Goal: Book appointment/travel/reservation

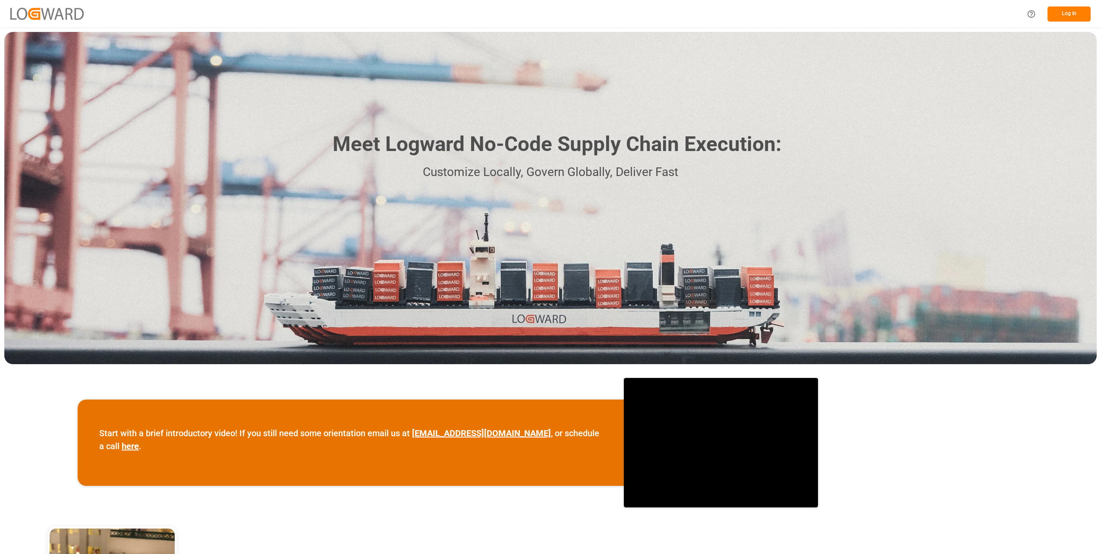
click at [1070, 8] on button "Log In" at bounding box center [1068, 13] width 43 height 15
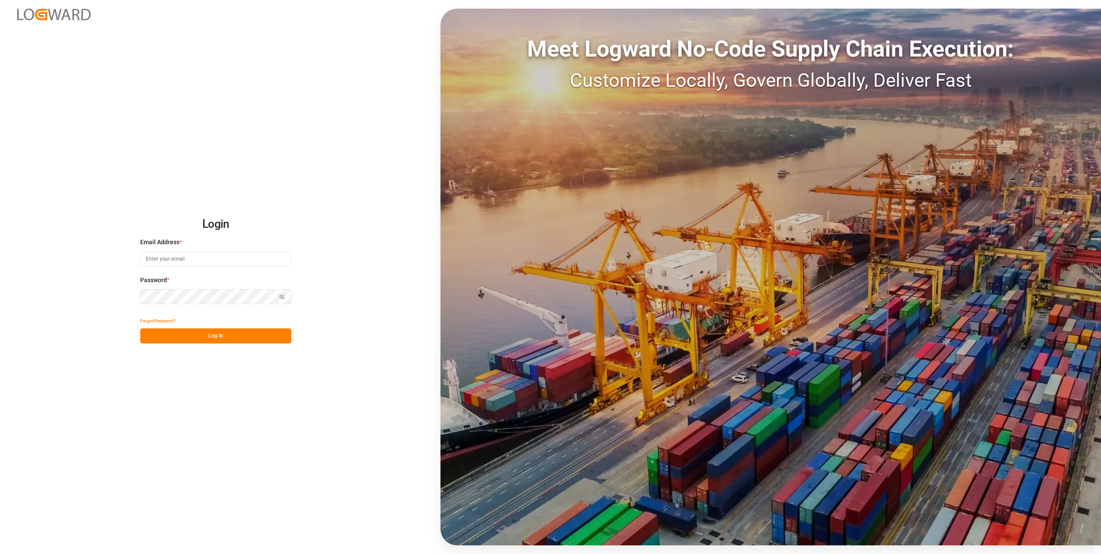
type input "[DOMAIN_NAME][EMAIL_ADDRESS][DOMAIN_NAME]"
click at [240, 333] on button "Log In" at bounding box center [215, 335] width 151 height 15
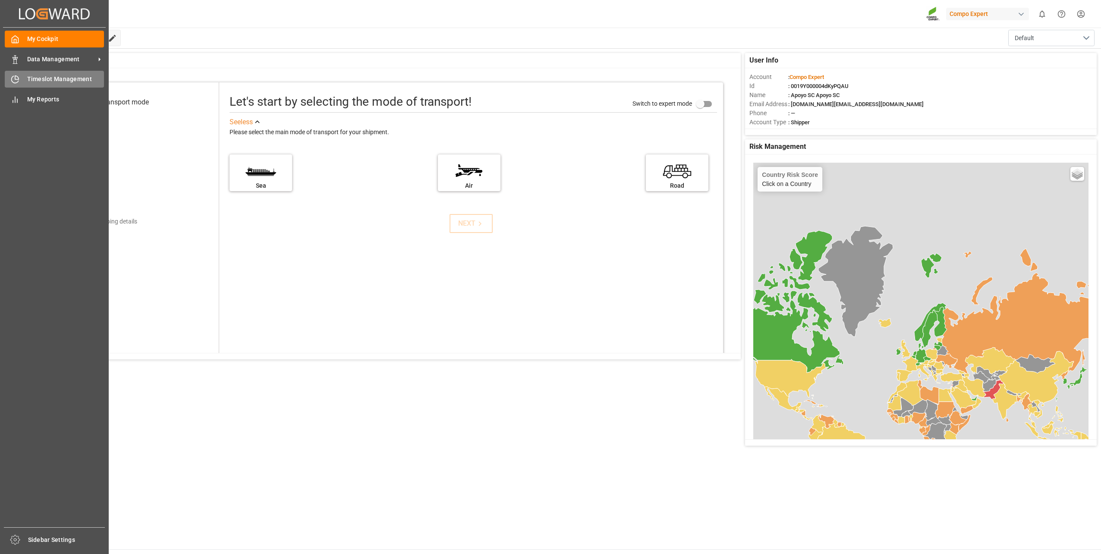
click at [22, 86] on div "Timeslot Management Timeslot Management" at bounding box center [54, 79] width 99 height 17
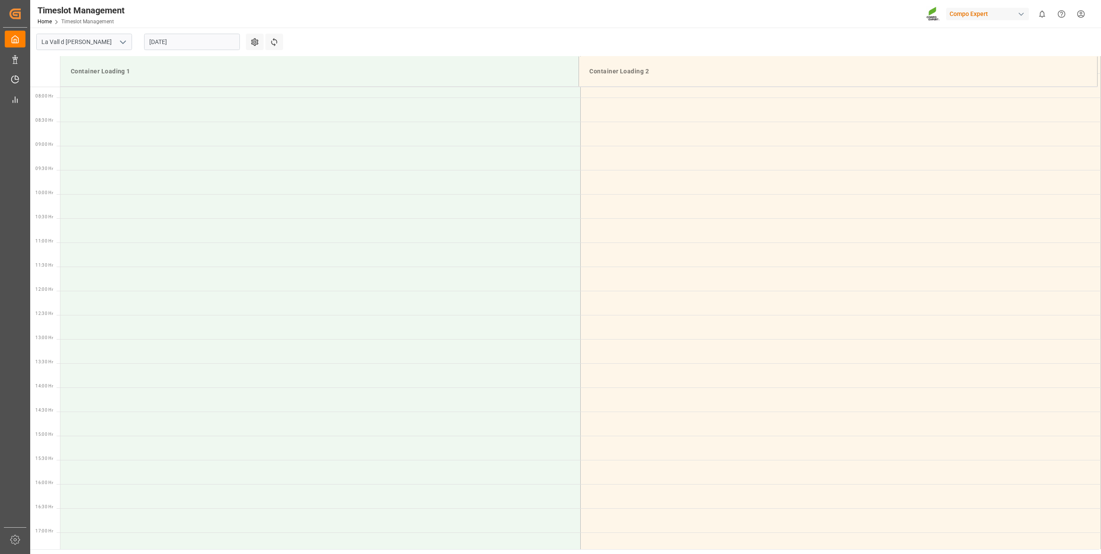
scroll to position [548, 0]
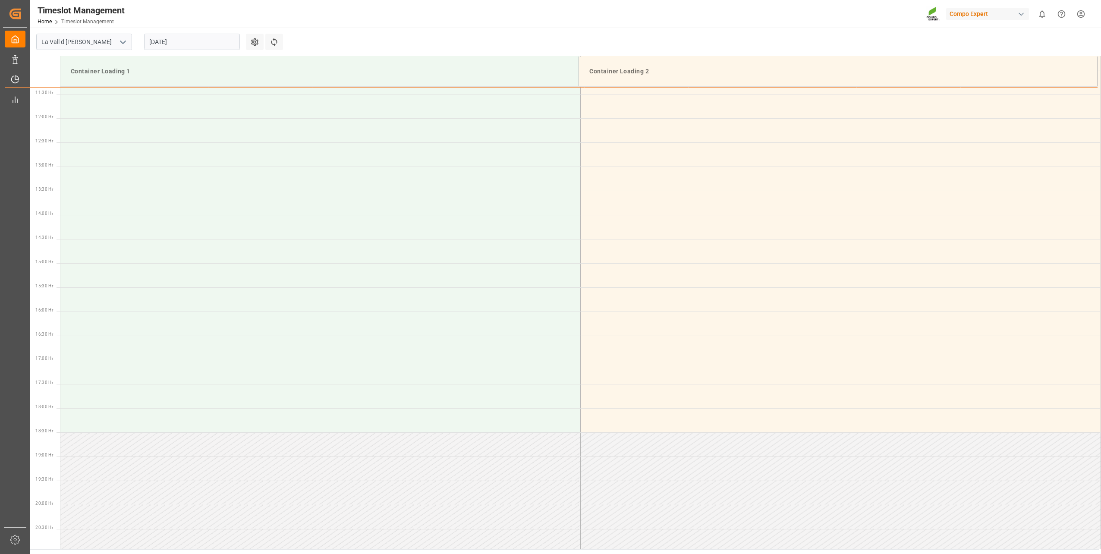
click at [162, 44] on input "[DATE]" at bounding box center [192, 42] width 96 height 16
click at [260, 63] on button "Next Month" at bounding box center [260, 61] width 5 height 5
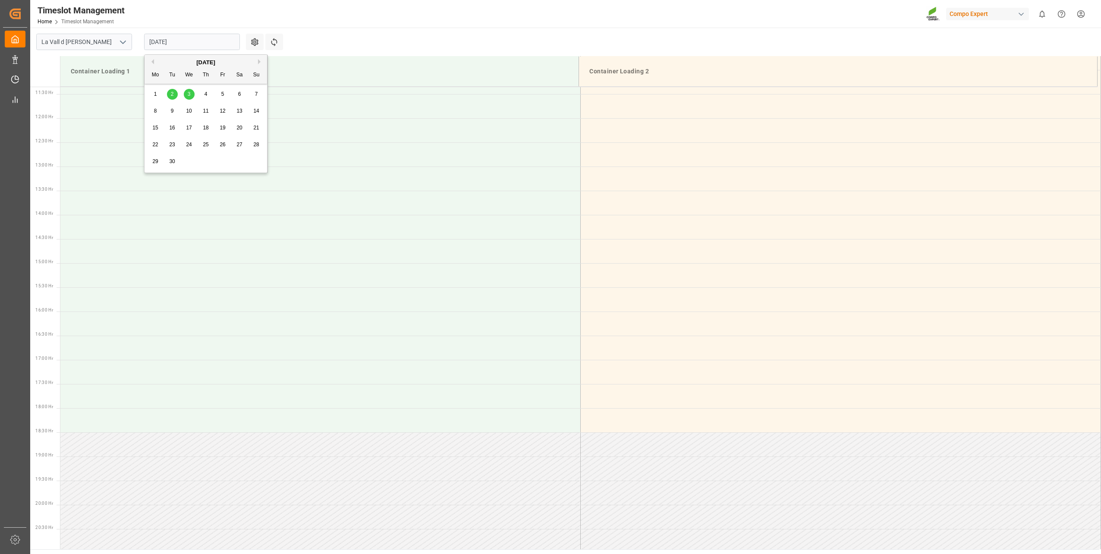
click at [174, 95] on div "2" at bounding box center [172, 94] width 11 height 10
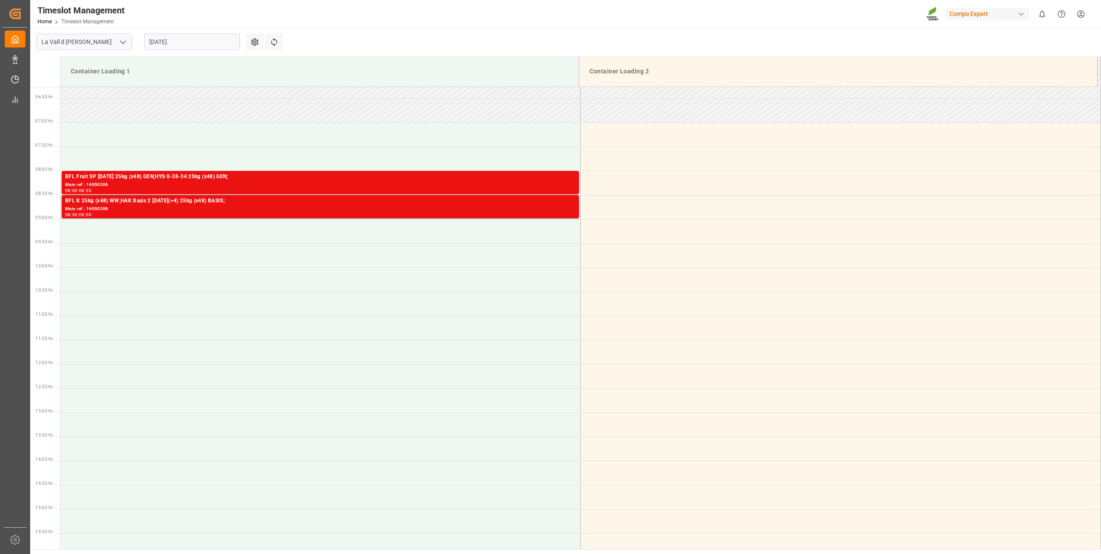
scroll to position [333, 0]
